Goal: Information Seeking & Learning: Learn about a topic

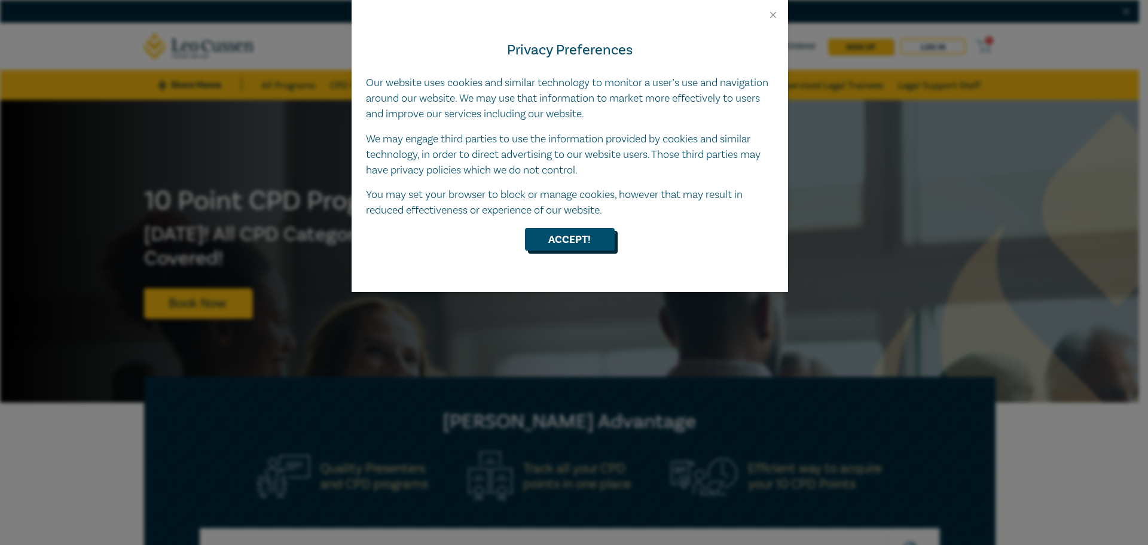
click at [589, 248] on button "Accept!" at bounding box center [570, 239] width 90 height 23
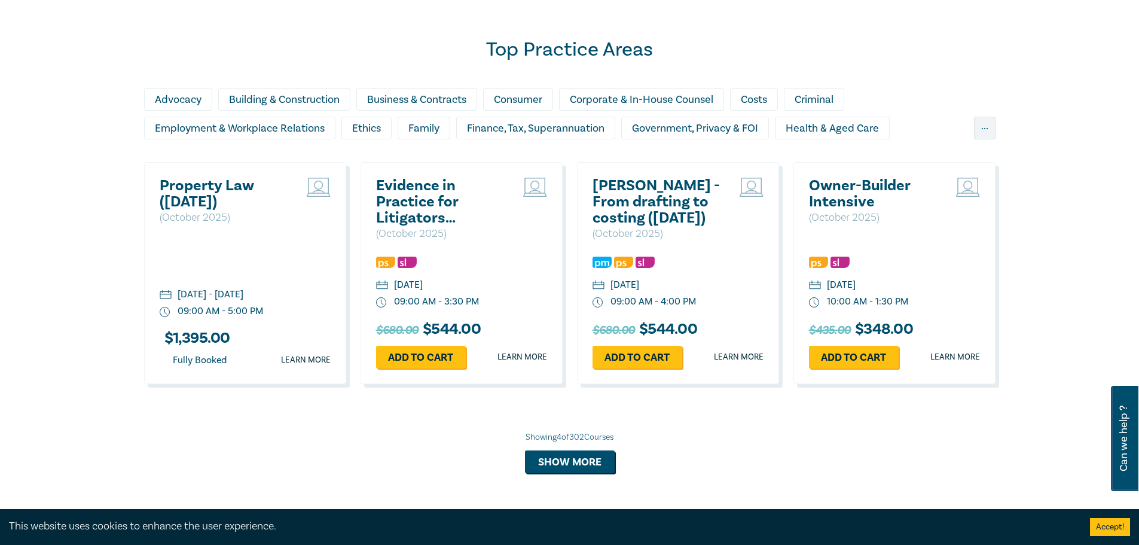
scroll to position [1033, 0]
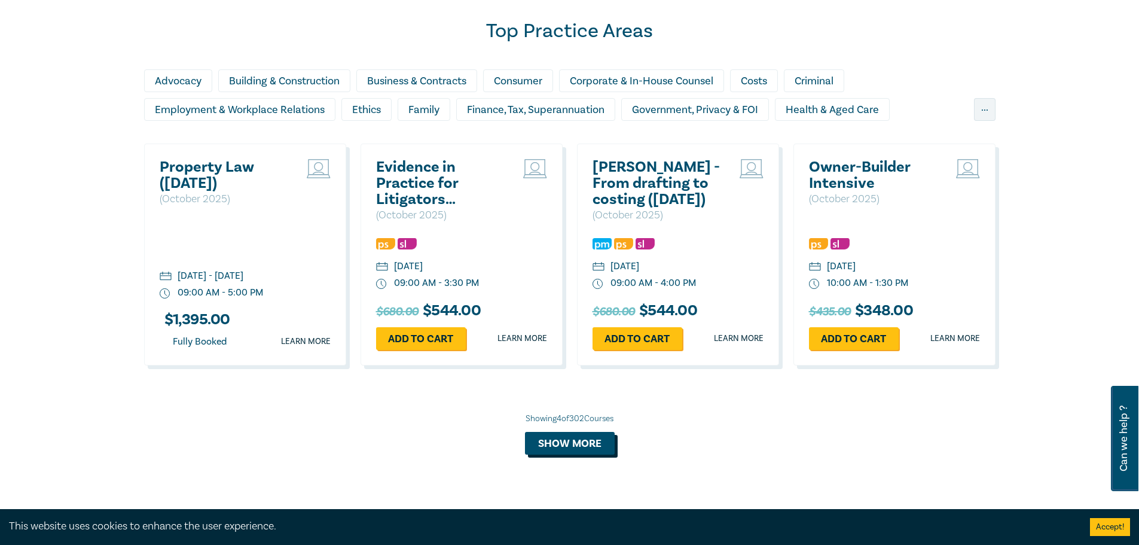
click at [598, 449] on button "Show more" at bounding box center [570, 443] width 90 height 23
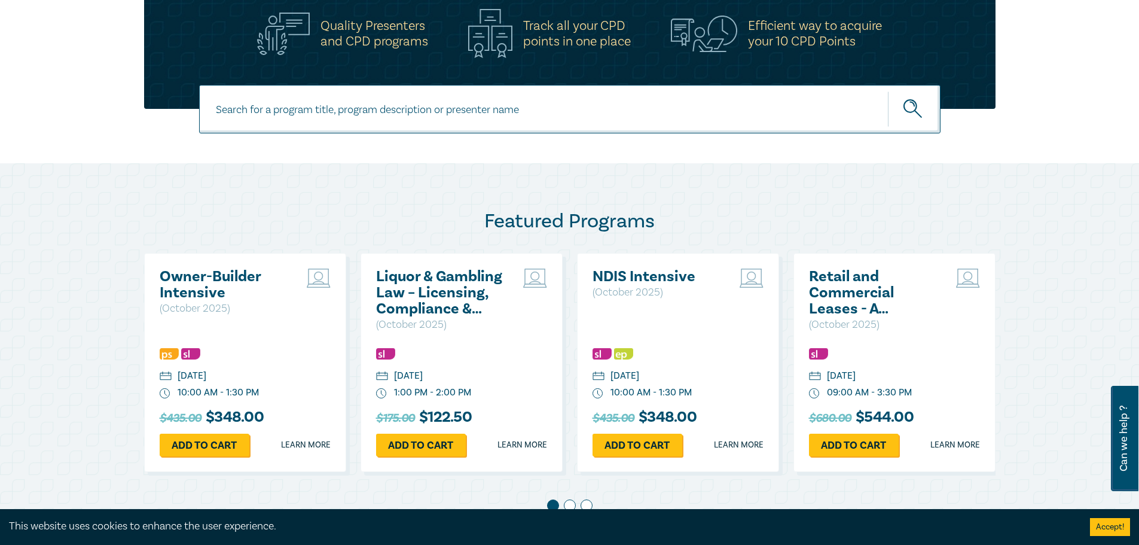
scroll to position [448, 0]
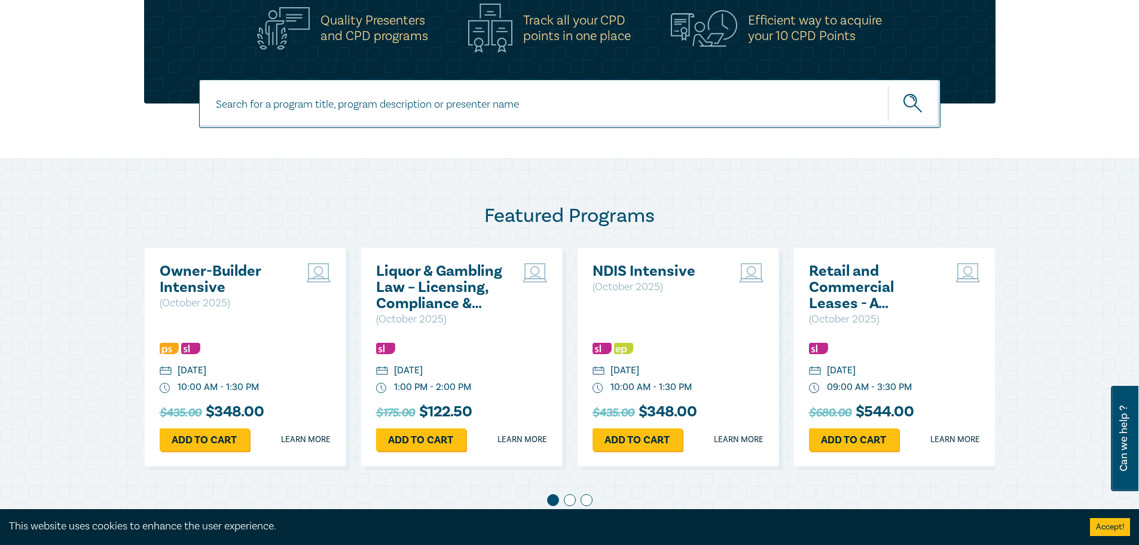
click at [554, 94] on input at bounding box center [569, 103] width 741 height 48
type input "family law"
click at [888, 85] on button "submit" at bounding box center [914, 103] width 53 height 36
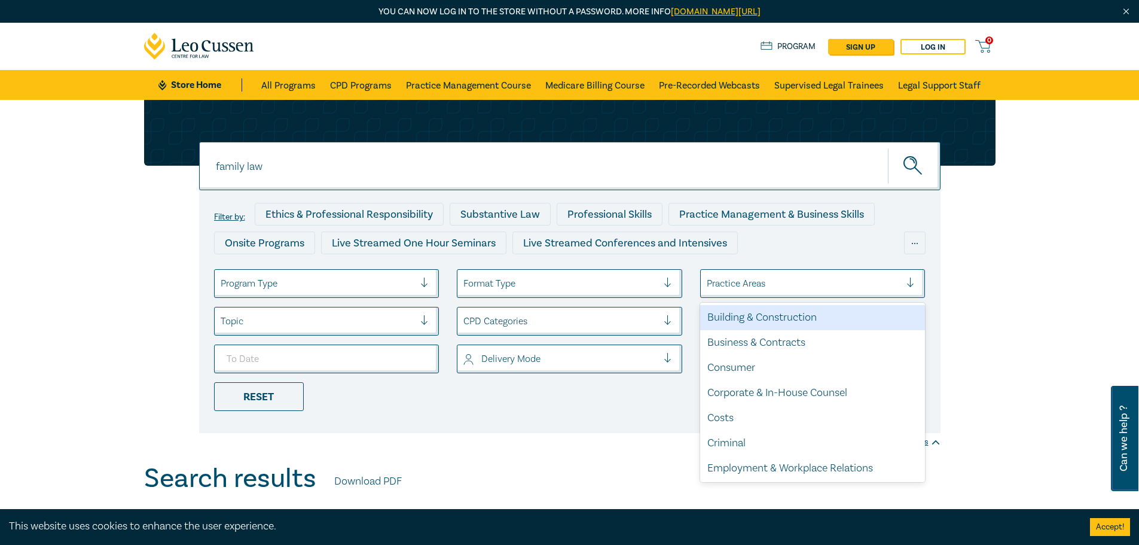
click at [705, 284] on div "Practice Areas" at bounding box center [804, 283] width 206 height 20
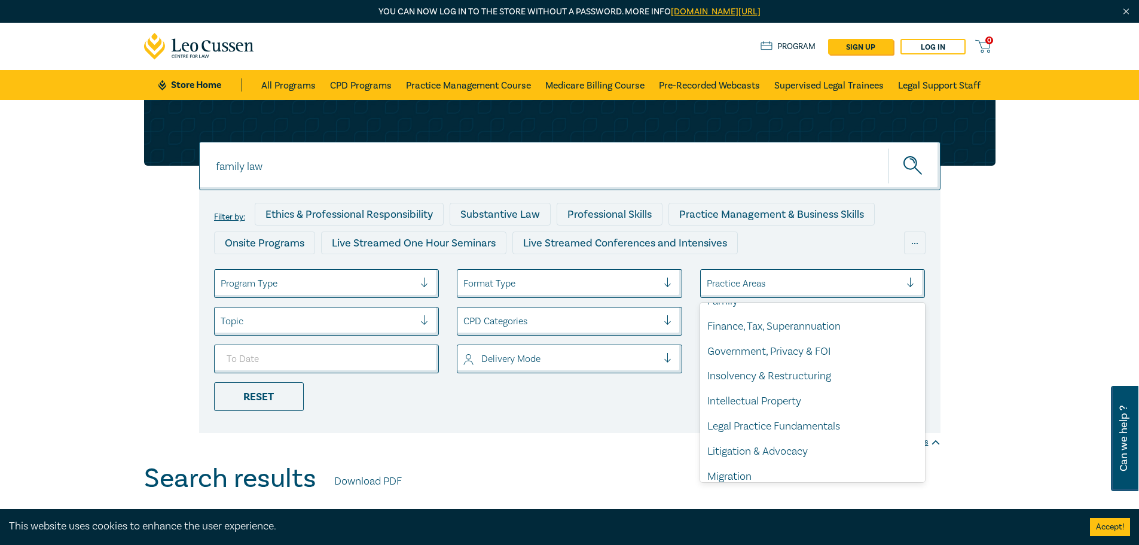
scroll to position [197, 0]
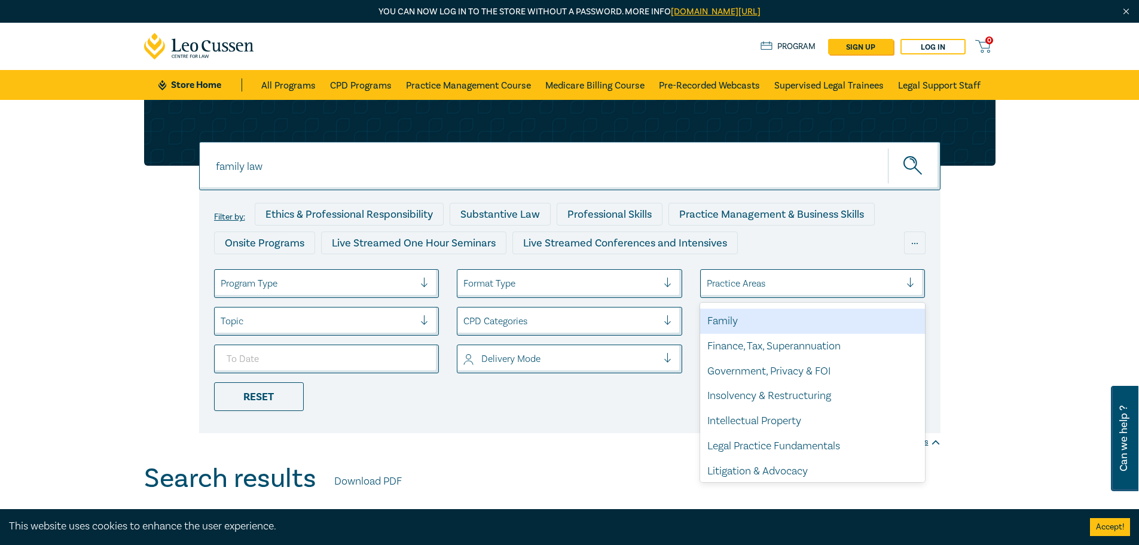
click at [725, 328] on div "Family" at bounding box center [812, 320] width 225 height 25
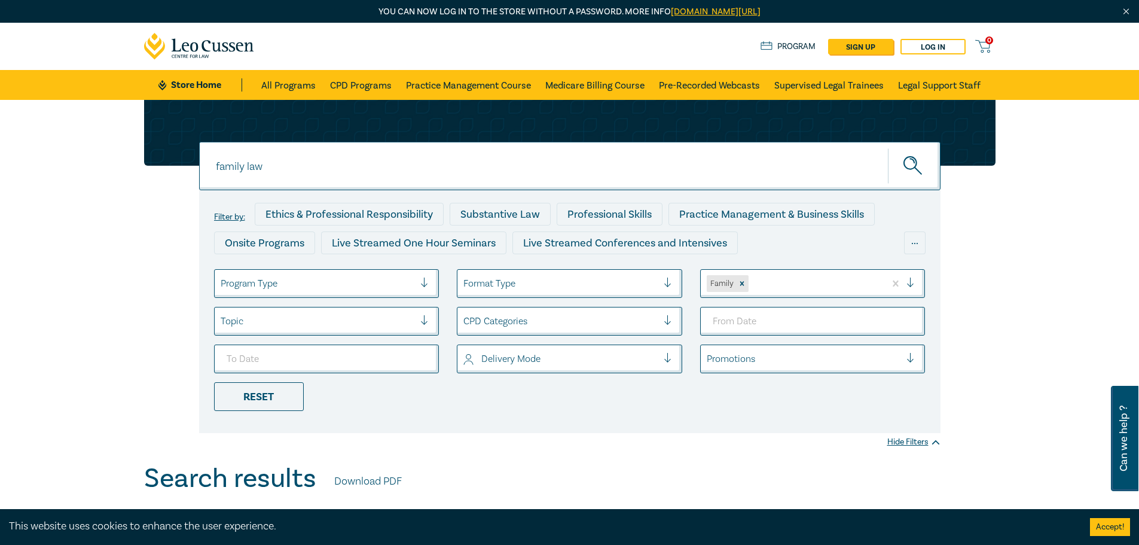
click at [852, 166] on input "family law" at bounding box center [569, 166] width 741 height 48
type input "f"
click at [888, 148] on button "submit" at bounding box center [914, 166] width 53 height 36
click at [925, 165] on button "submit" at bounding box center [914, 166] width 53 height 36
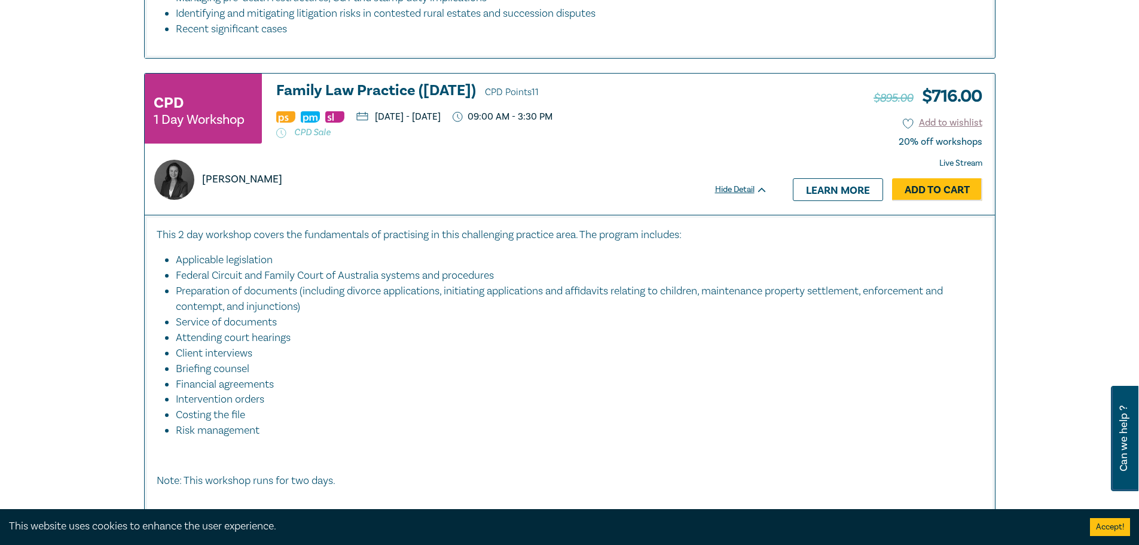
scroll to position [875, 0]
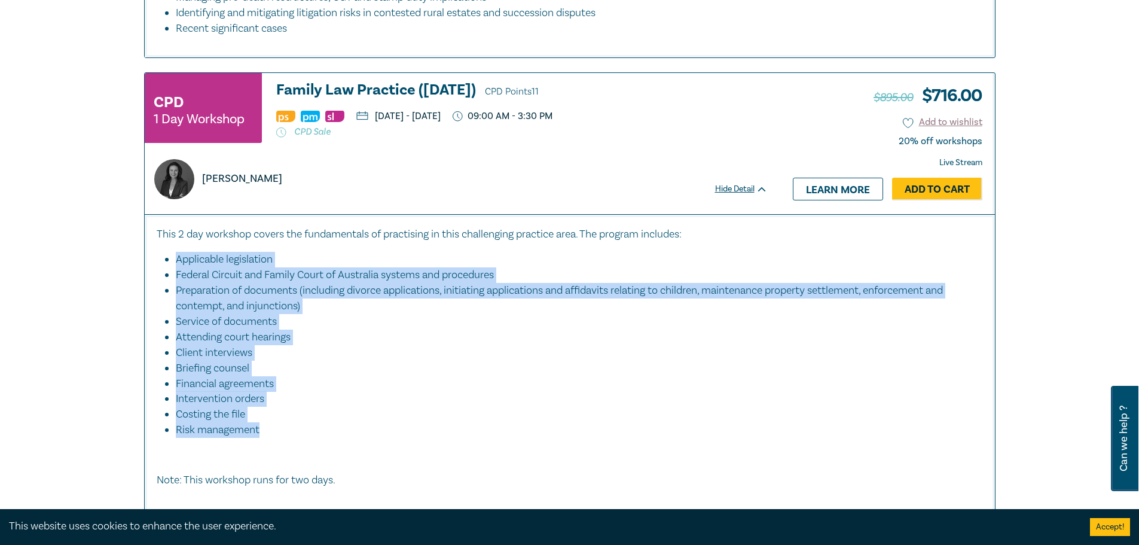
drag, startPoint x: 174, startPoint y: 264, endPoint x: 275, endPoint y: 433, distance: 197.0
click at [275, 433] on ul "Applicable legislation Federal Circuit and Family Court of Australia systems an…" at bounding box center [570, 345] width 826 height 186
click at [275, 433] on li "Risk management" at bounding box center [579, 430] width 807 height 16
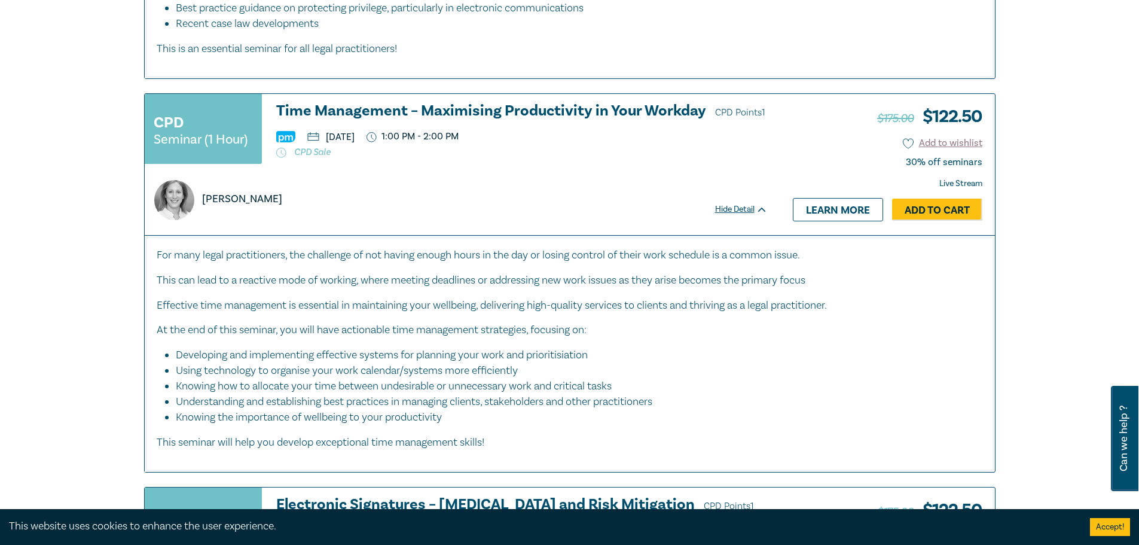
scroll to position [3669, 0]
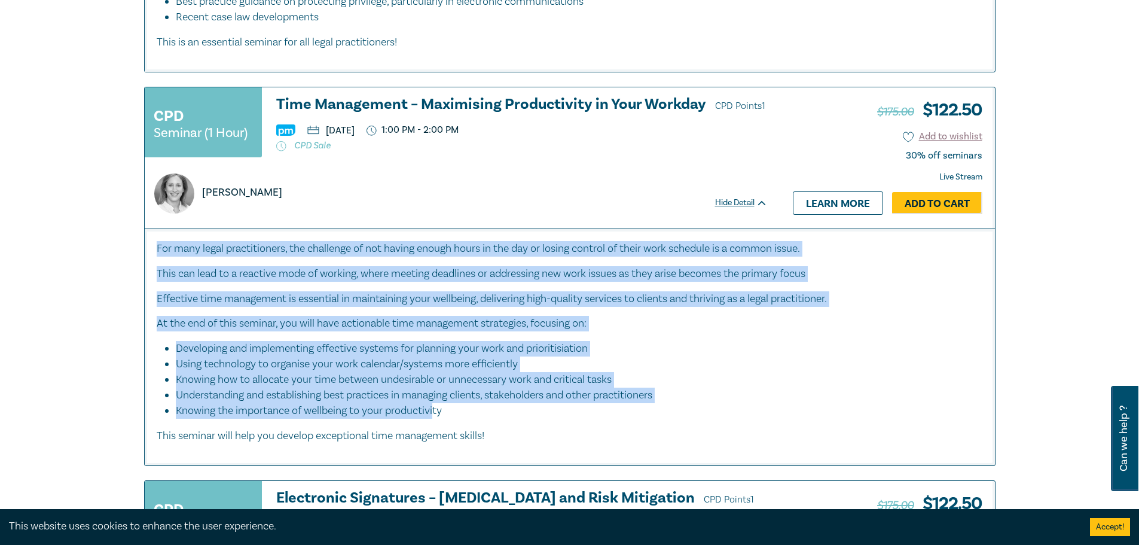
drag, startPoint x: 152, startPoint y: 247, endPoint x: 437, endPoint y: 403, distance: 324.8
click at [437, 403] on div "For many legal practitioners, the challenge of not having enough hours in the d…" at bounding box center [570, 346] width 850 height 237
click at [437, 403] on li "Knowing the importance of wellbeing to your productivity" at bounding box center [579, 411] width 807 height 16
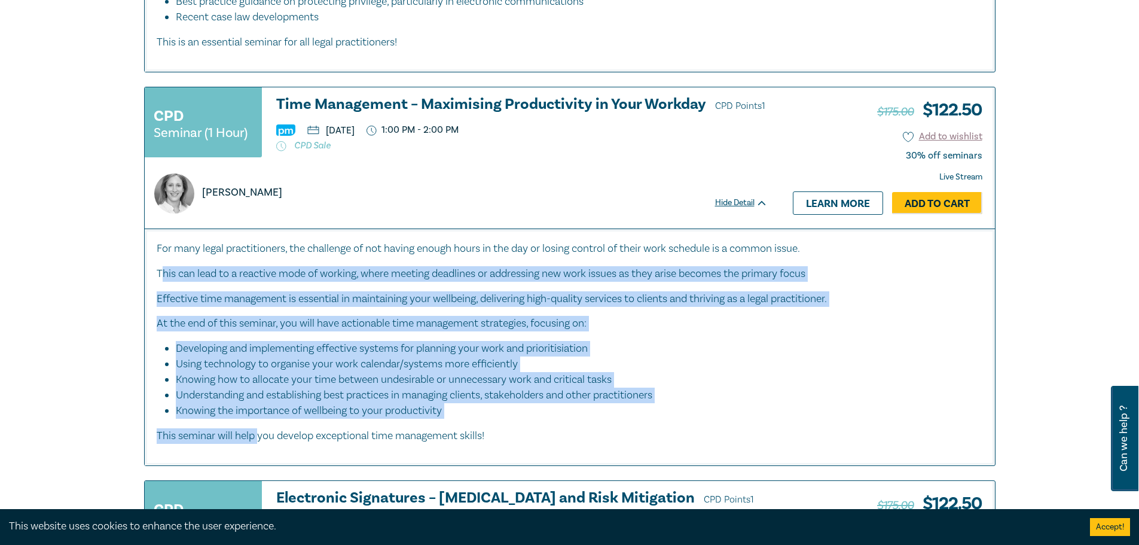
drag, startPoint x: 162, startPoint y: 279, endPoint x: 257, endPoint y: 424, distance: 173.6
click at [257, 424] on div "For many legal practitioners, the challenge of not having enough hours in the d…" at bounding box center [570, 342] width 826 height 203
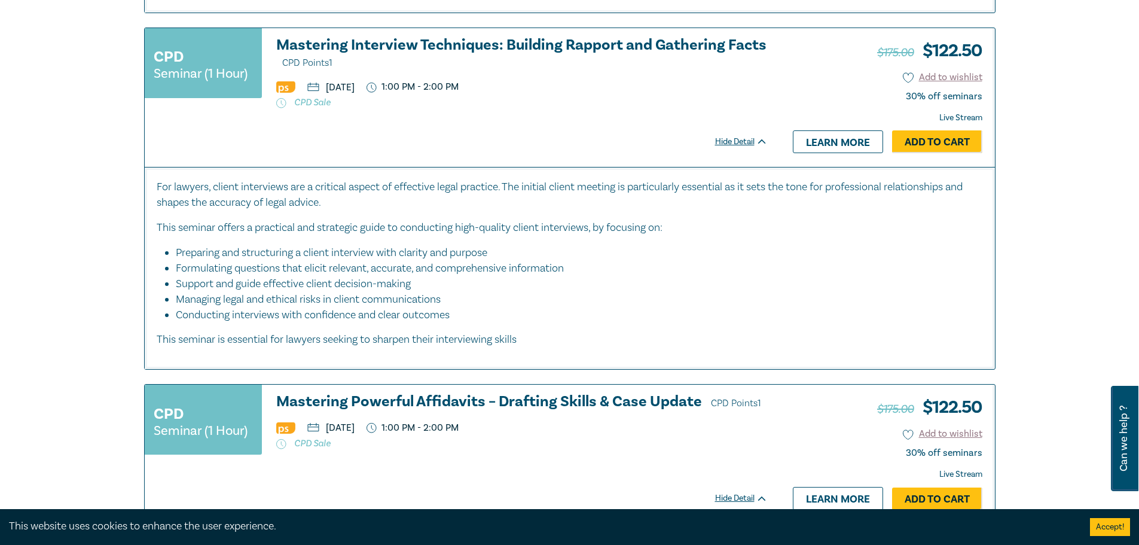
scroll to position [4513, 0]
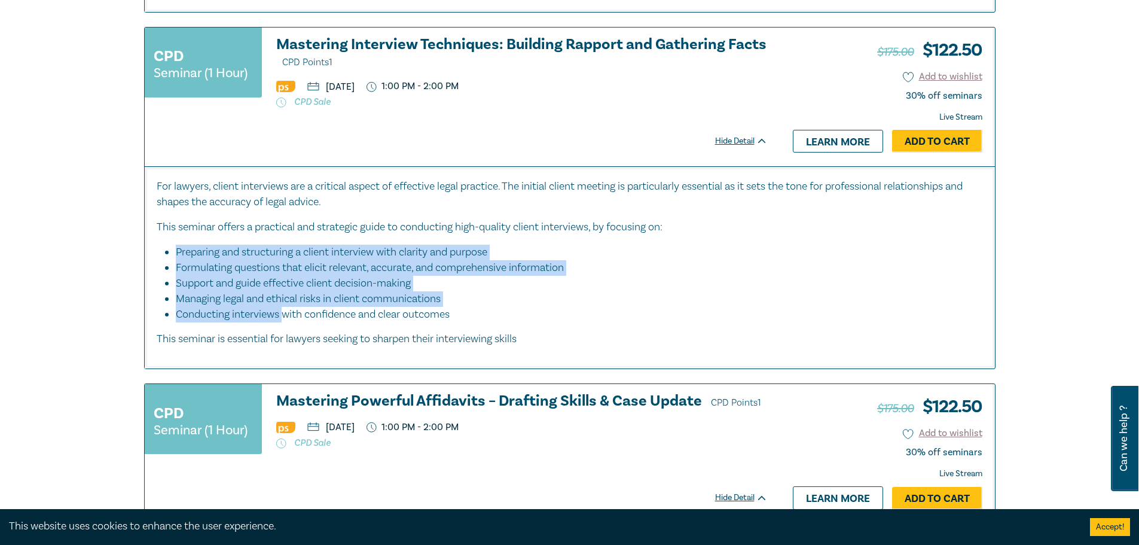
drag, startPoint x: 156, startPoint y: 244, endPoint x: 286, endPoint y: 316, distance: 148.7
click at [286, 316] on ul "Preparing and structuring a client interview with clarity and purpose Formulati…" at bounding box center [570, 283] width 826 height 78
click at [286, 316] on li "Conducting interviews with confidence and clear outcomes" at bounding box center [579, 315] width 807 height 16
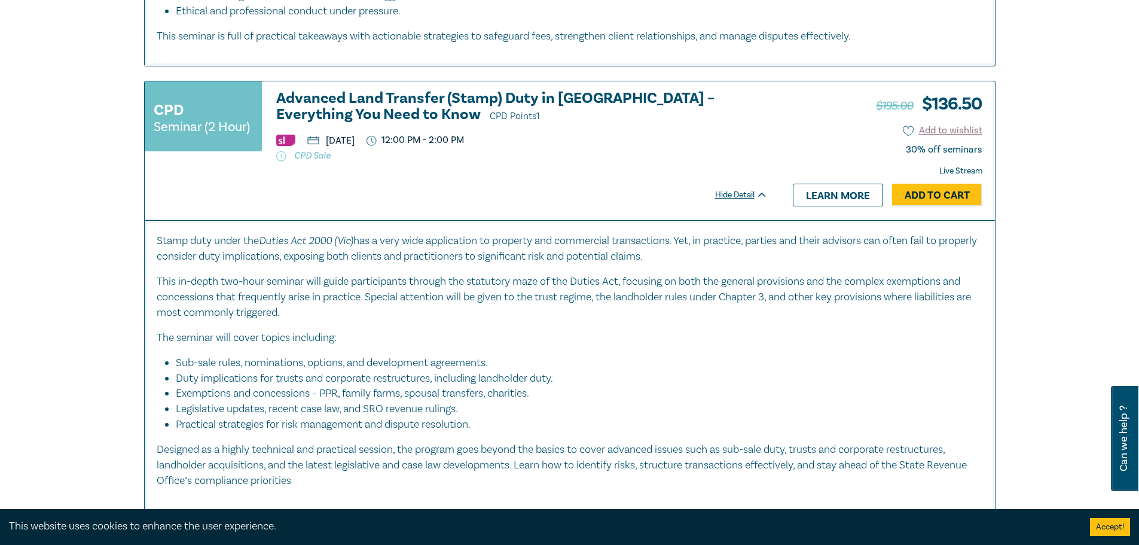
scroll to position [5950, 0]
